Goal: Information Seeking & Learning: Learn about a topic

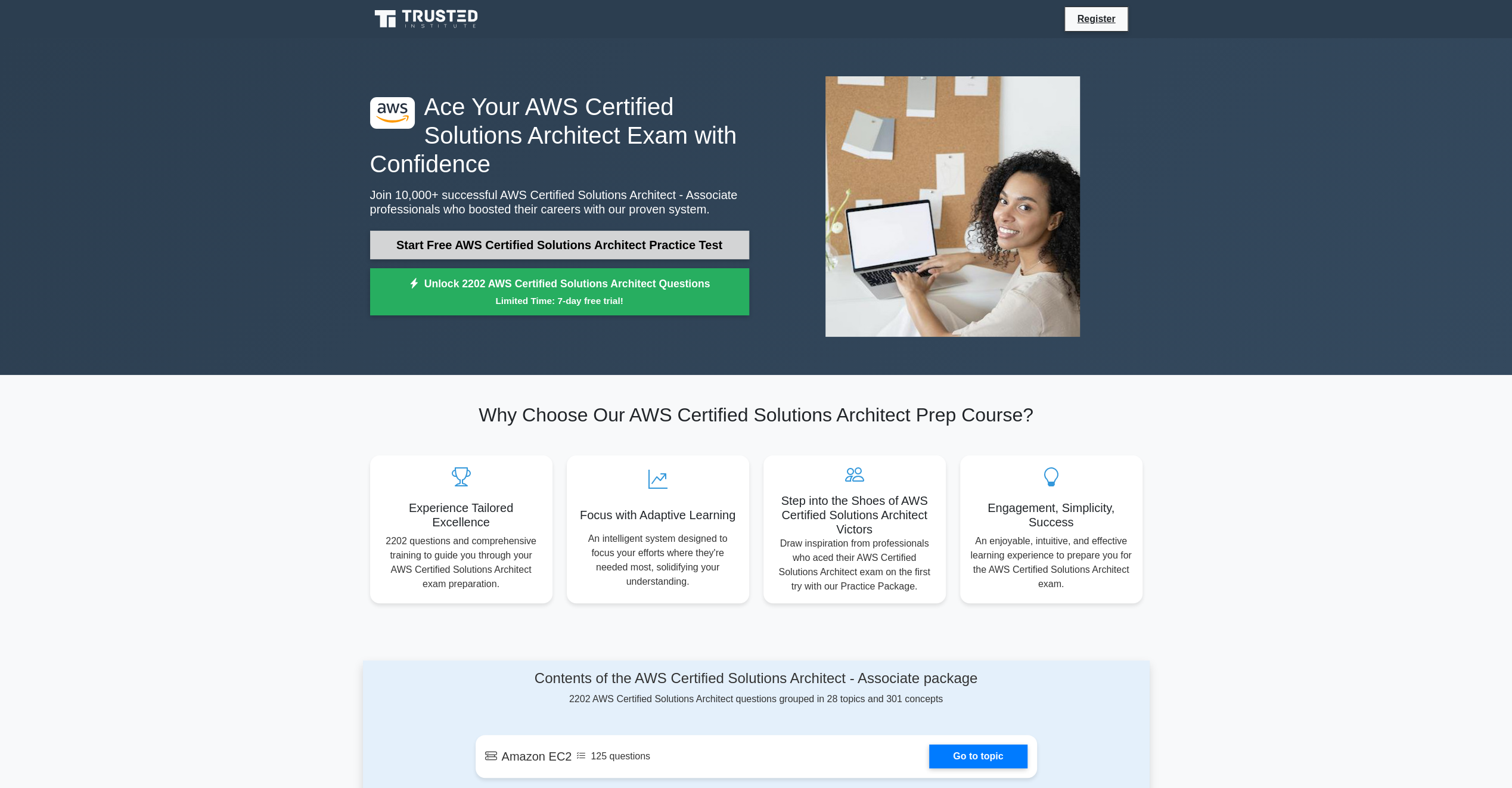
click at [672, 237] on link "Start Free AWS Certified Solutions Architect Practice Test" at bounding box center [559, 245] width 379 height 29
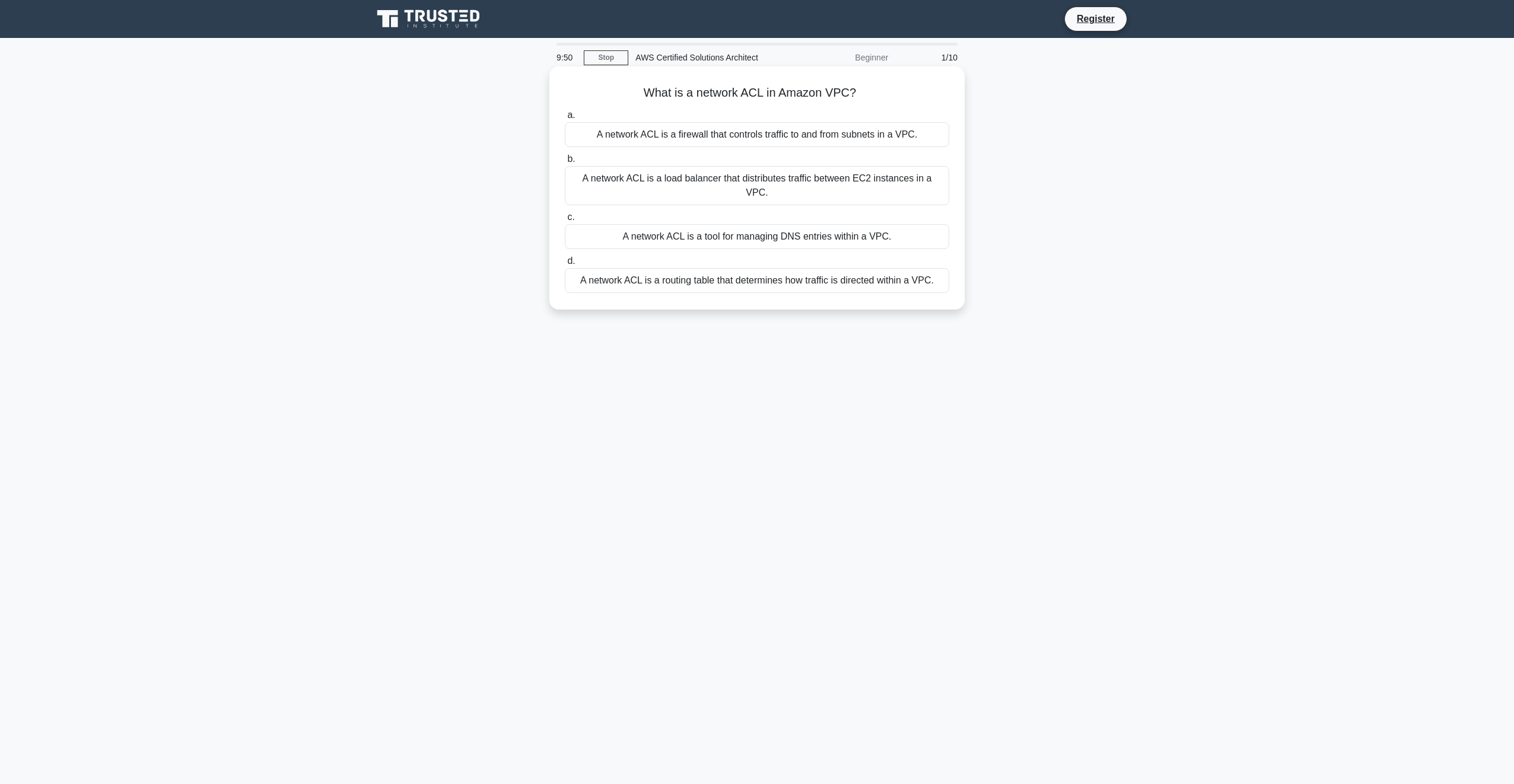
click at [614, 140] on div "A network ACL is a firewall that controls traffic to and from subnets in a VPC." at bounding box center [757, 134] width 384 height 25
click at [565, 119] on input "a. A network ACL is a firewall that controls traffic to and from subnets in a V…" at bounding box center [565, 115] width 0 height 7
